Goal: Task Accomplishment & Management: Manage account settings

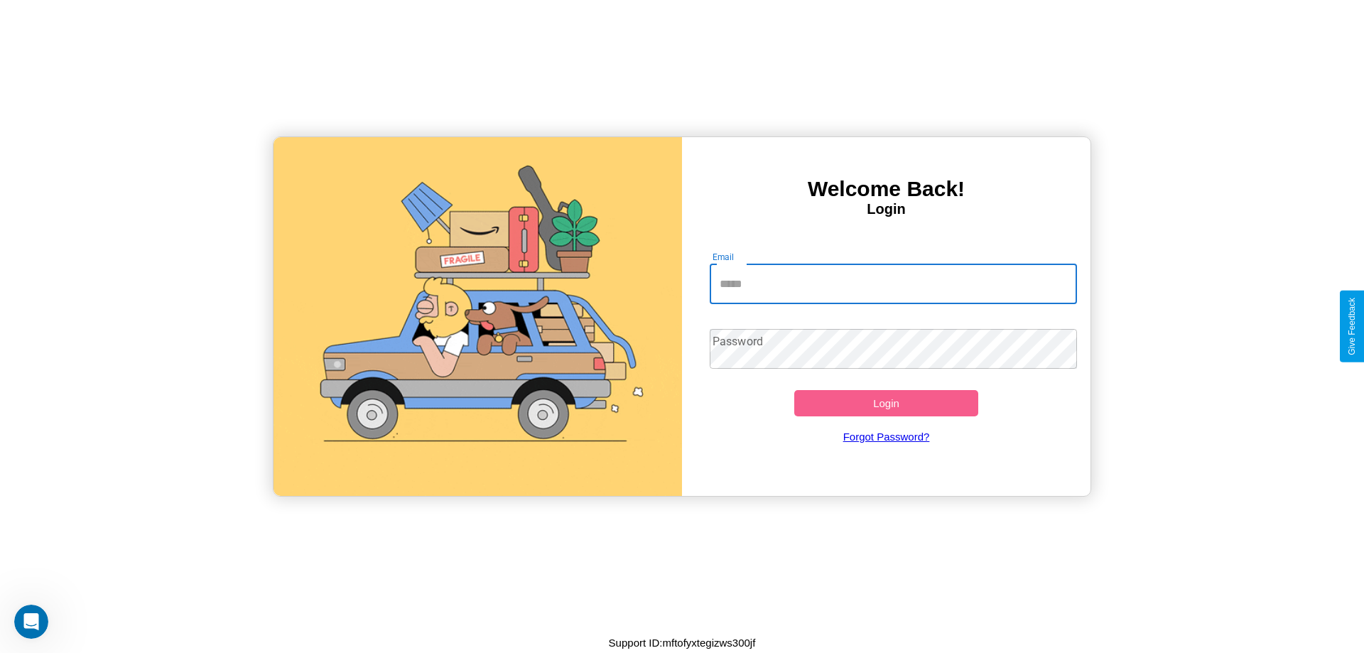
click at [893, 283] on input "Email" at bounding box center [894, 284] width 368 height 40
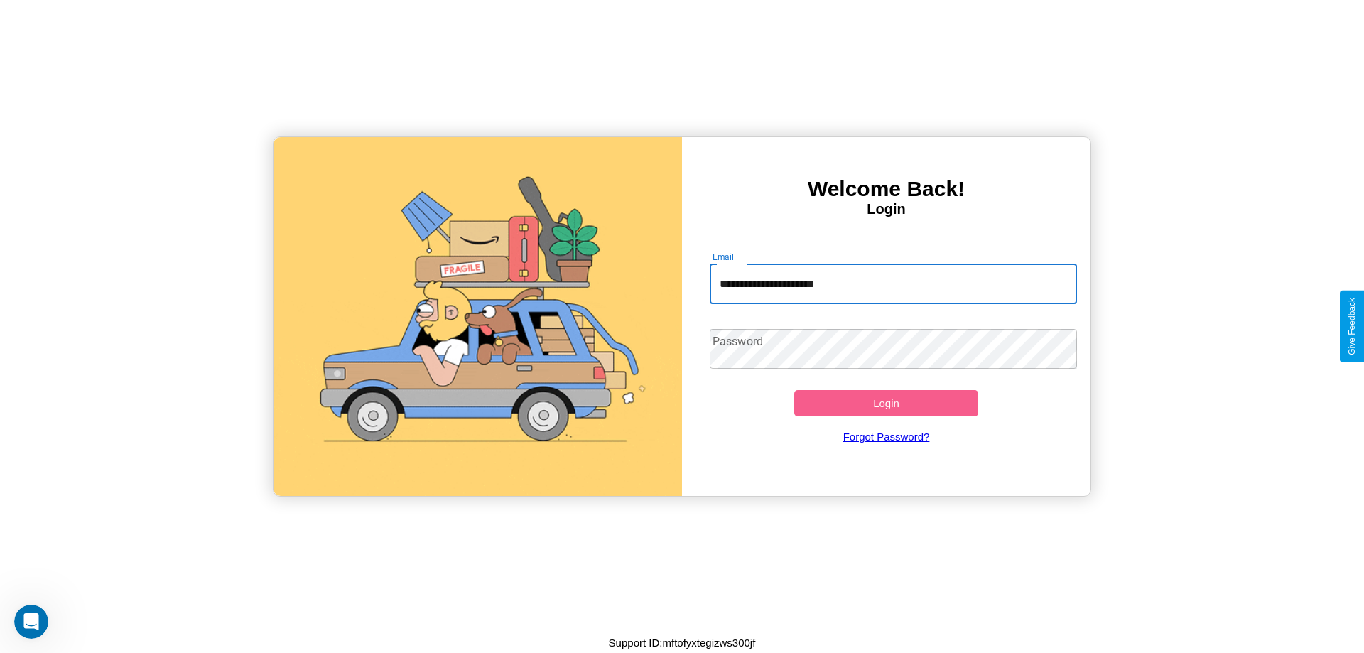
type input "**********"
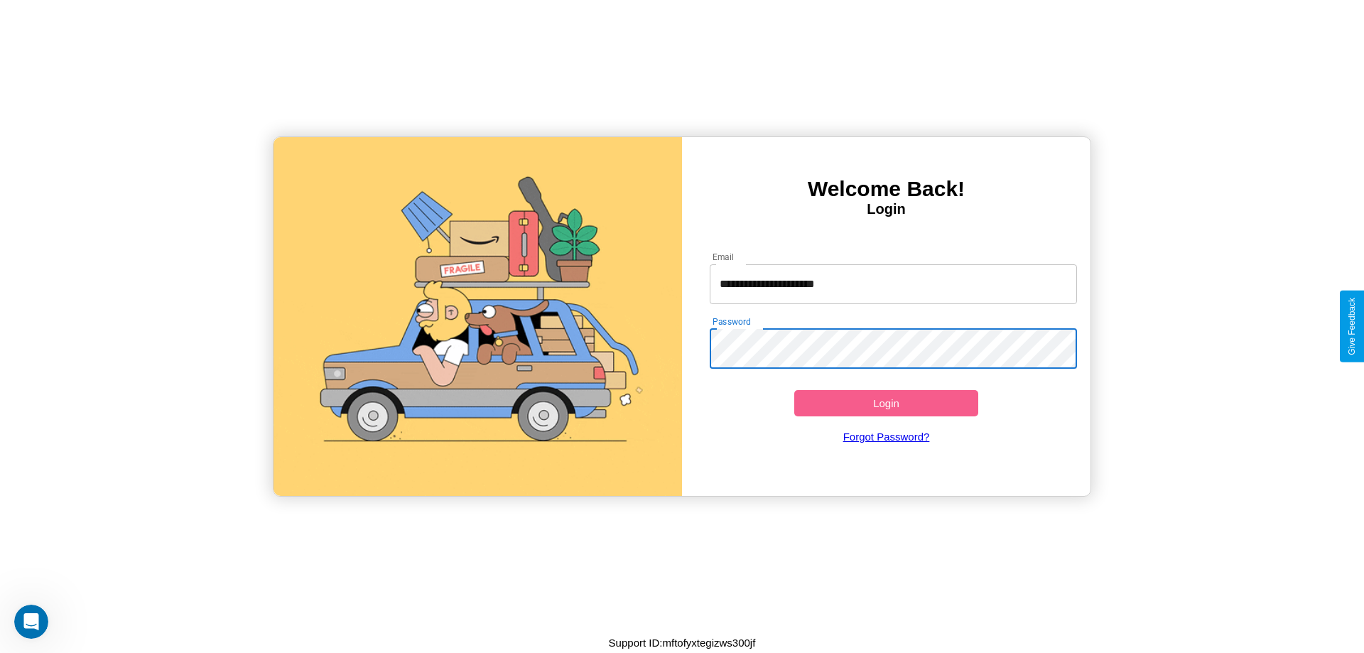
click at [886, 403] on button "Login" at bounding box center [886, 403] width 184 height 26
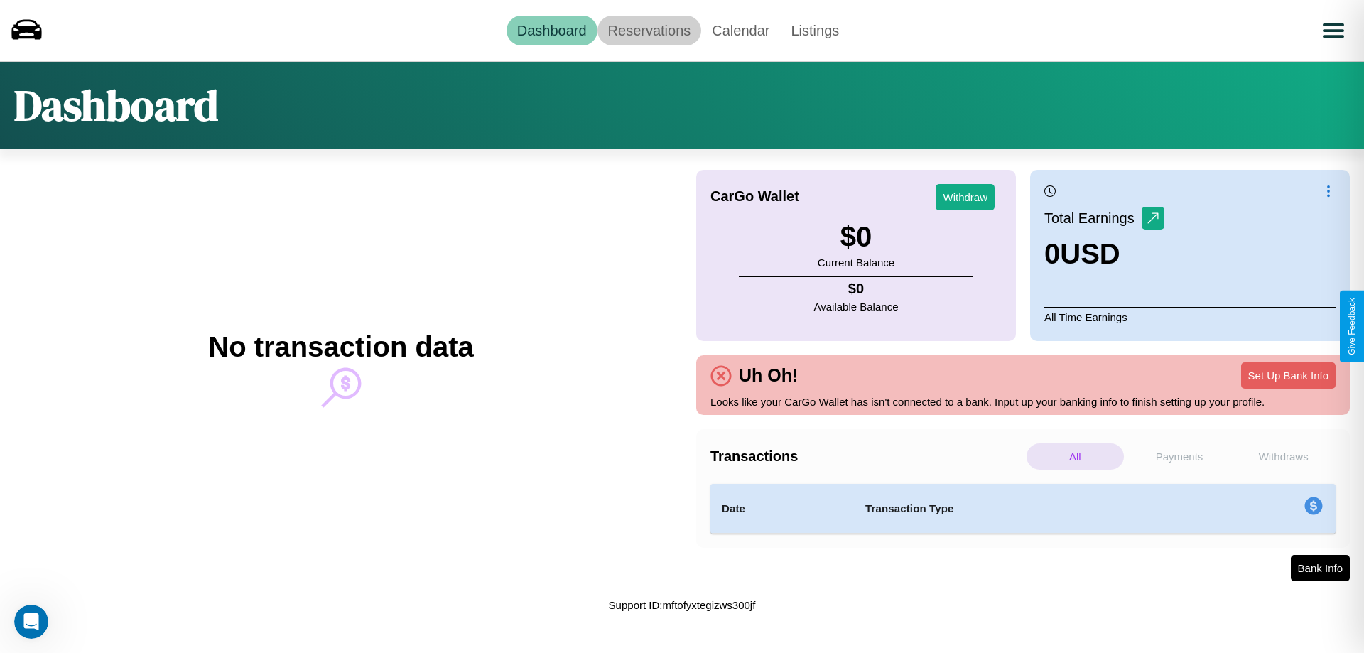
click at [648, 30] on link "Reservations" at bounding box center [649, 31] width 104 height 30
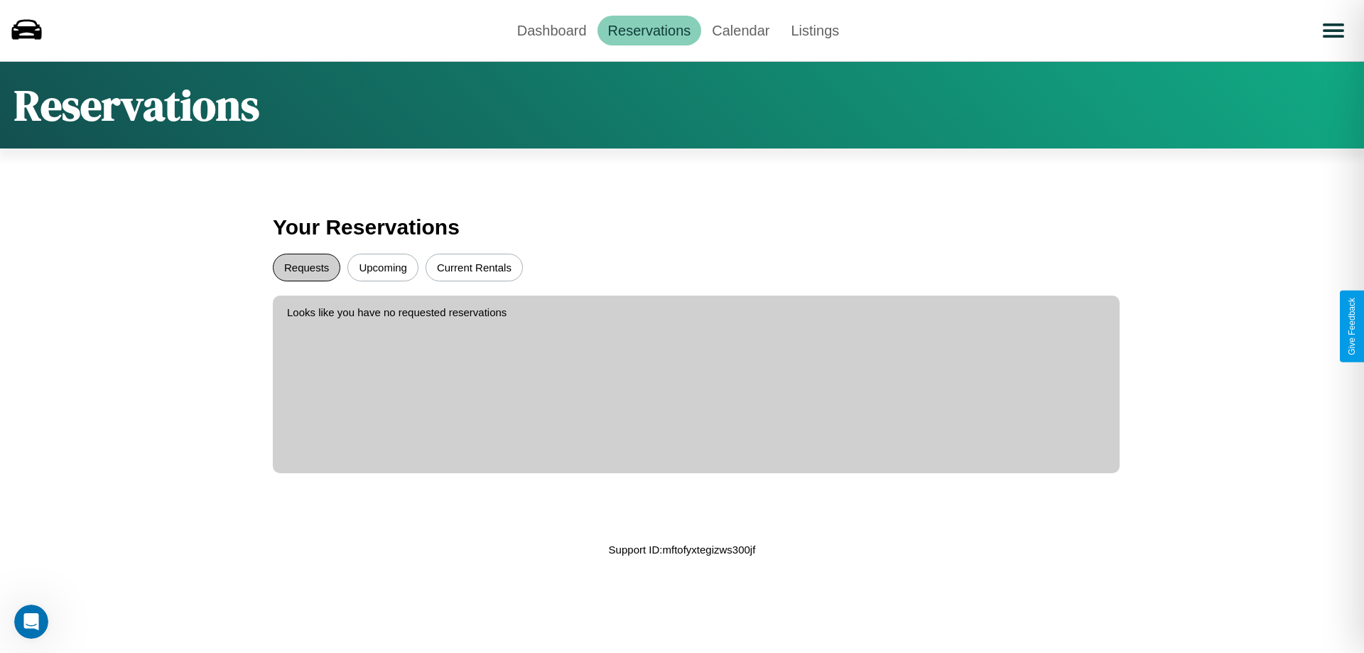
click at [306, 267] on button "Requests" at bounding box center [306, 268] width 67 height 28
click at [474, 267] on button "Current Rentals" at bounding box center [473, 268] width 97 height 28
